Goal: Task Accomplishment & Management: Manage account settings

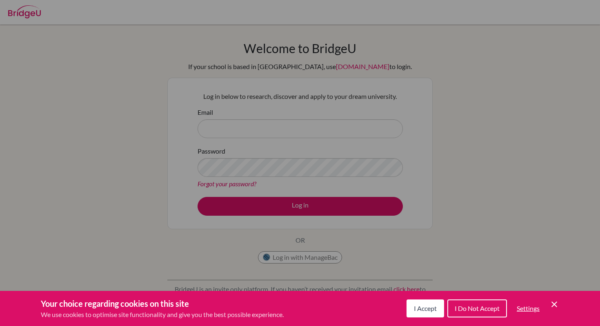
click at [226, 157] on div "Cookie Preferences" at bounding box center [300, 163] width 600 height 326
click at [421, 310] on span "I Accept" at bounding box center [425, 308] width 23 height 8
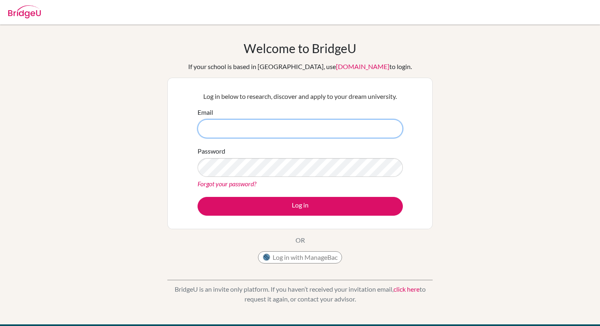
click at [367, 120] on input "Email" at bounding box center [299, 128] width 205 height 19
type input "fahads.aloun@student.bbs.edu.kw"
click at [238, 183] on link "Forgot your password?" at bounding box center [226, 184] width 59 height 8
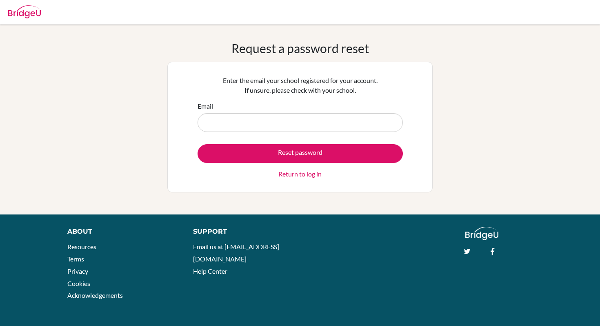
click at [435, 99] on div "Request a password reset Enter the email your school registered for your accoun…" at bounding box center [300, 119] width 600 height 157
click at [324, 115] on input "Email" at bounding box center [299, 122] width 205 height 19
type input "fahads.aloun@student.bbs.edu.kw"
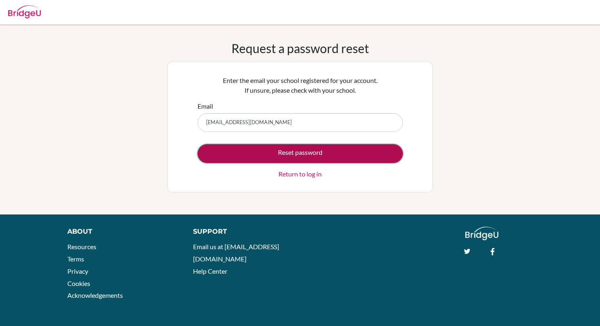
click at [306, 149] on button "Reset password" at bounding box center [299, 153] width 205 height 19
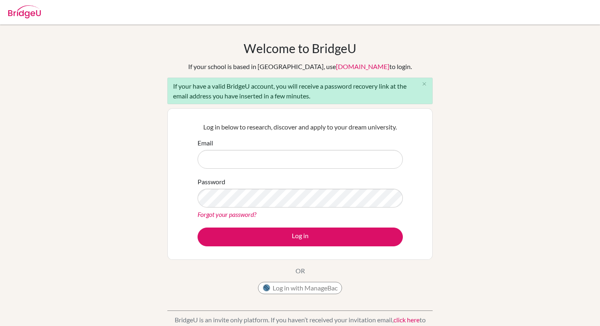
click at [268, 157] on input "Email" at bounding box center [299, 159] width 205 height 19
click at [283, 159] on input "Email" at bounding box center [299, 159] width 205 height 19
type input "fahads.aloun@student.bbs.edu.kw"
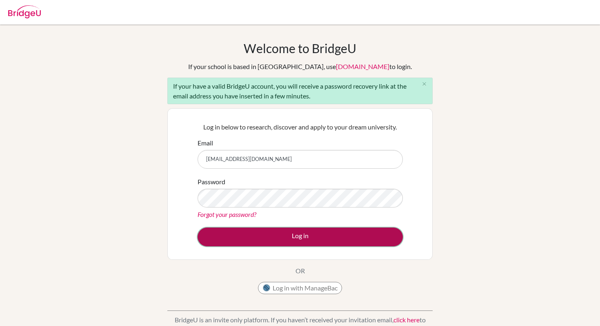
click at [289, 238] on button "Log in" at bounding box center [299, 236] width 205 height 19
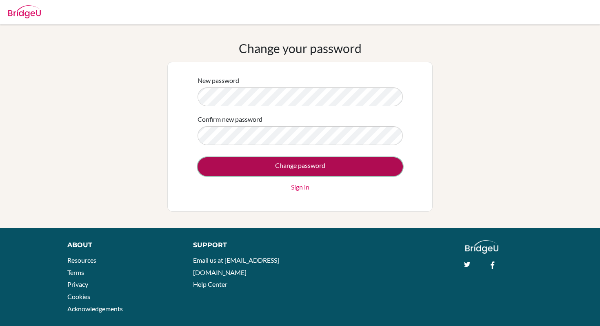
click at [325, 164] on input "Change password" at bounding box center [299, 166] width 205 height 19
